Goal: Find specific fact: Find contact information

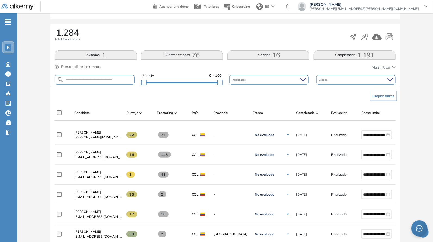
click at [206, 84] on div "Puntaje 0 - 100" at bounding box center [181, 80] width 79 height 14
click at [208, 79] on div "Puntaje 0 - 100" at bounding box center [181, 80] width 79 height 14
click at [214, 83] on div "Evaluación : RappiX_Farmers Abierta Ver evaluación Cerrar evaluación Dashboard …" at bounding box center [225, 237] width 411 height 585
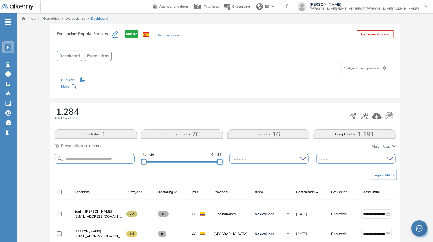
drag, startPoint x: 210, startPoint y: 160, endPoint x: 235, endPoint y: 164, distance: 24.6
click at [235, 164] on div "Puntaje 0 - 91 Incidencias Estado" at bounding box center [225, 159] width 341 height 14
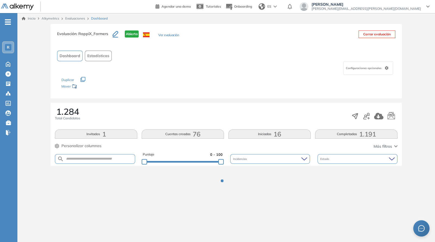
click at [214, 112] on div "1.284 Total Candidatos" at bounding box center [226, 116] width 343 height 18
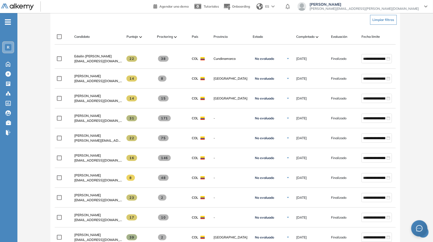
scroll to position [159, 0]
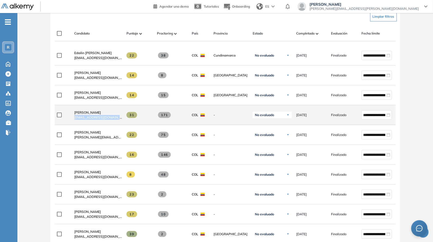
drag, startPoint x: 71, startPoint y: 120, endPoint x: 125, endPoint y: 124, distance: 54.5
click at [127, 124] on div "**********" at bounding box center [238, 115] width 366 height 20
copy div "[EMAIL_ADDRESS][DOMAIN_NAME]"
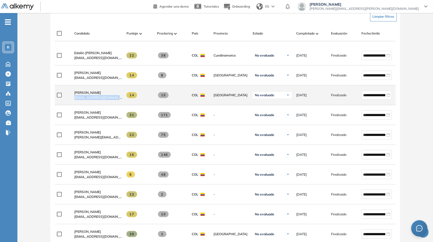
drag, startPoint x: 74, startPoint y: 103, endPoint x: 126, endPoint y: 105, distance: 52.0
click at [126, 105] on div "**********" at bounding box center [238, 95] width 366 height 20
copy div "[EMAIL_ADDRESS][DOMAIN_NAME]"
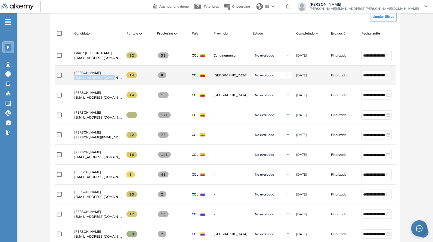
drag, startPoint x: 72, startPoint y: 79, endPoint x: 116, endPoint y: 81, distance: 44.4
click at [116, 81] on div "[PERSON_NAME] [EMAIL_ADDRESS][DOMAIN_NAME]" at bounding box center [96, 75] width 52 height 18
copy span "[EMAIL_ADDRESS][DOMAIN_NAME]"
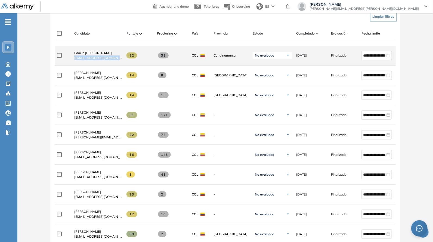
drag, startPoint x: 81, startPoint y: 63, endPoint x: 125, endPoint y: 64, distance: 44.1
click at [125, 64] on div "**********" at bounding box center [238, 56] width 366 height 20
copy div "[EMAIL_ADDRESS][DOMAIN_NAME]"
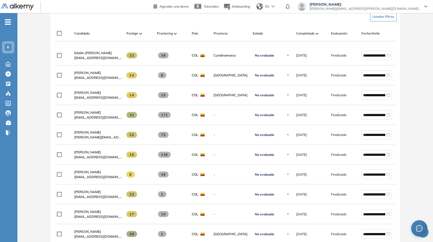
click at [112, 32] on div "Candidato" at bounding box center [98, 33] width 48 height 5
click at [118, 28] on div "Candidato Puntaje Proctoring País Provincia Estado Completado Evaluación Fecha …" at bounding box center [225, 34] width 341 height 16
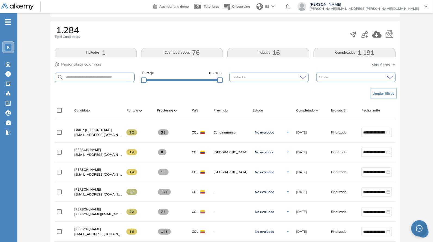
scroll to position [79, 0]
